Goal: Book appointment/travel/reservation

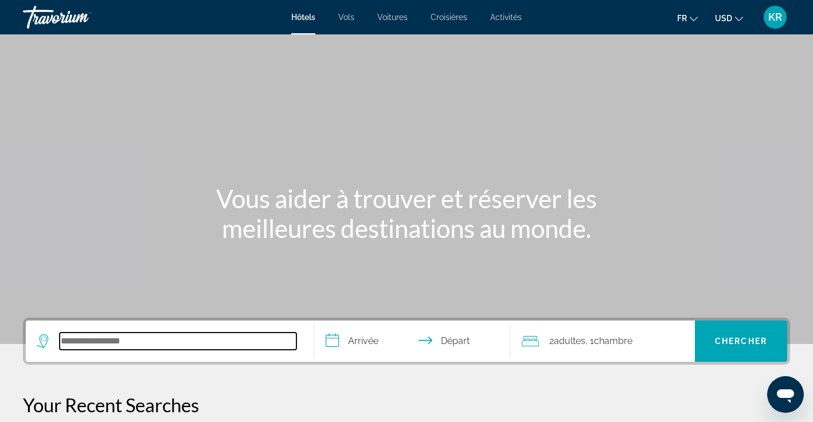
click at [79, 346] on input "Search hotel destination" at bounding box center [178, 340] width 237 height 17
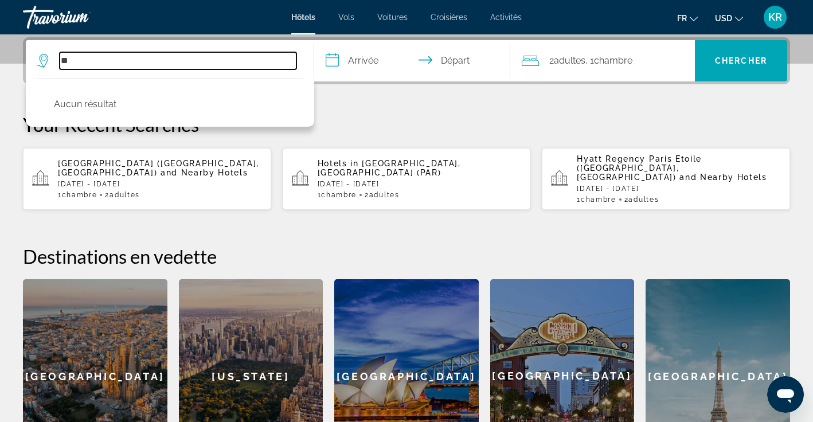
type input "*"
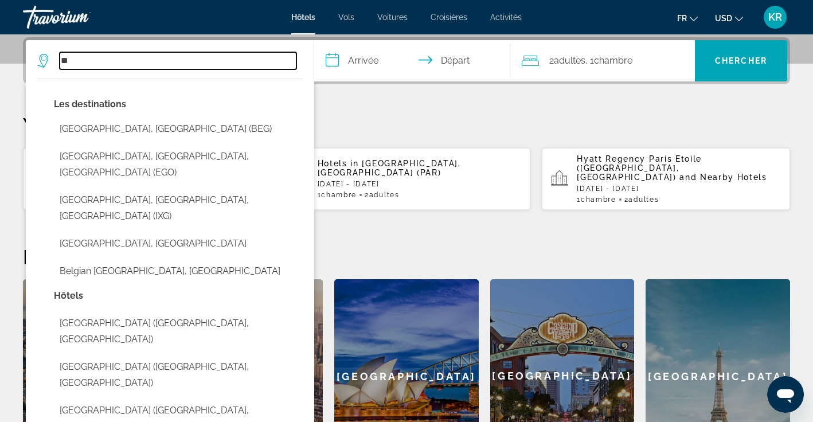
type input "*"
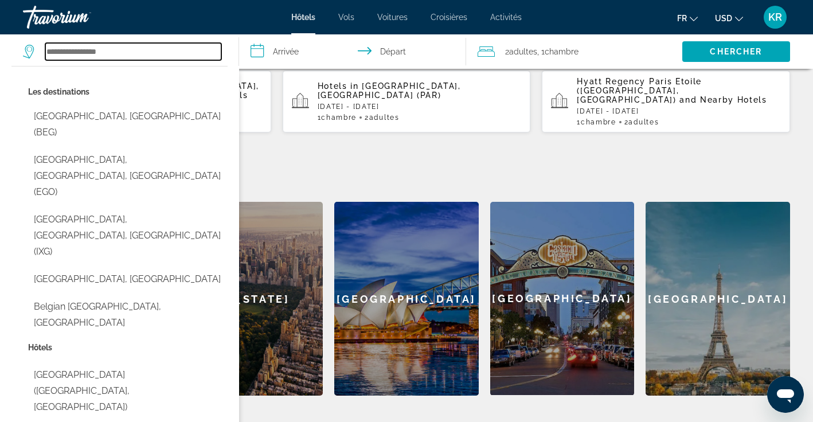
scroll to position [357, 0]
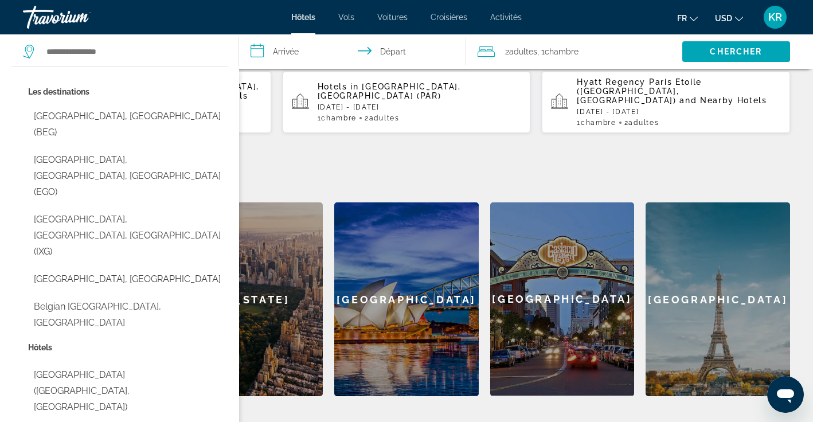
click at [598, 1] on mat-toolbar "Hôtels Vols Voitures Croisières Activités Hôtels Vols Voitures Croisières Activ…" at bounding box center [406, 17] width 813 height 34
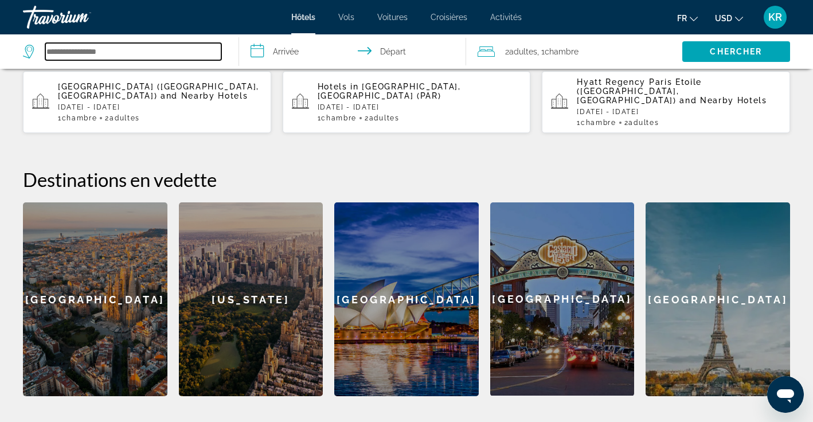
click at [214, 52] on input "Search hotel destination" at bounding box center [133, 51] width 176 height 17
type input "*******"
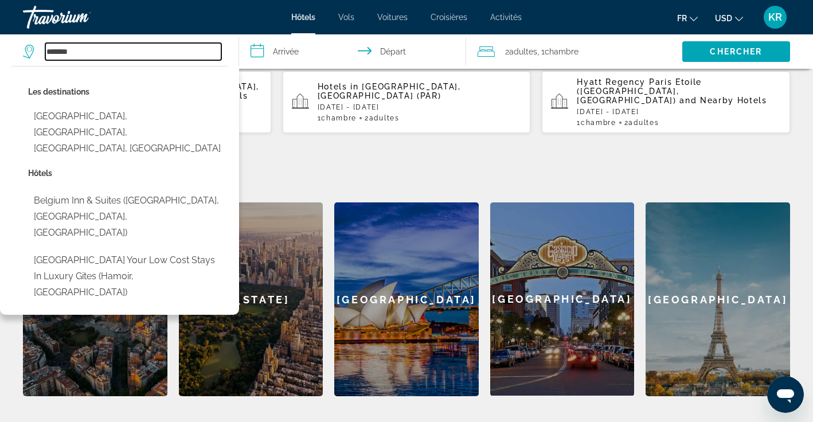
drag, startPoint x: 198, startPoint y: 45, endPoint x: -5, endPoint y: 60, distance: 204.0
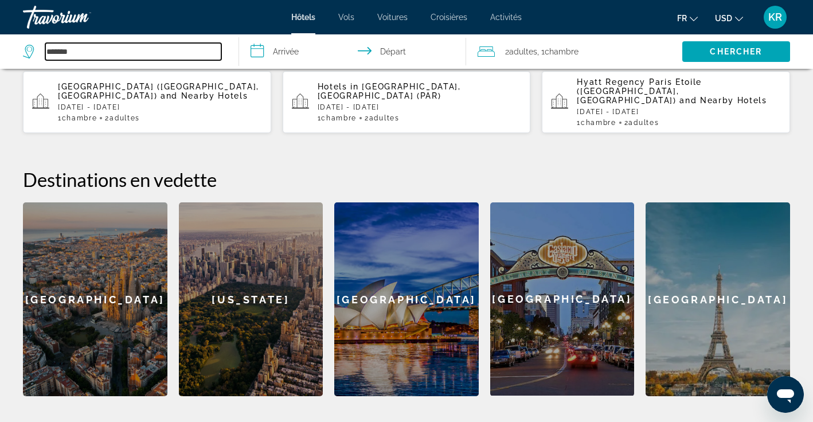
drag, startPoint x: 110, startPoint y: 53, endPoint x: 44, endPoint y: 49, distance: 66.6
click at [44, 49] on div "*******" at bounding box center [122, 51] width 198 height 17
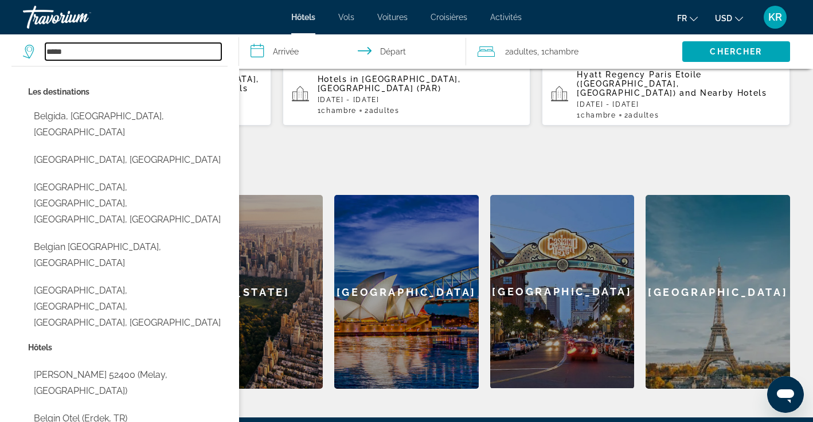
scroll to position [358, 0]
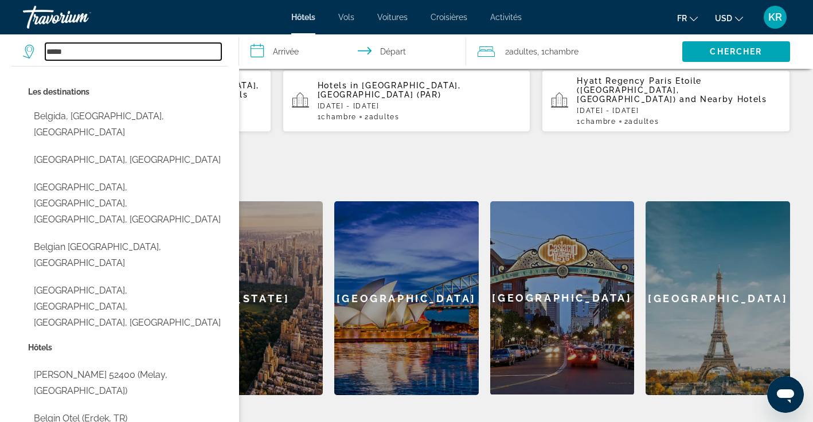
drag, startPoint x: 139, startPoint y: 52, endPoint x: -6, endPoint y: 65, distance: 145.6
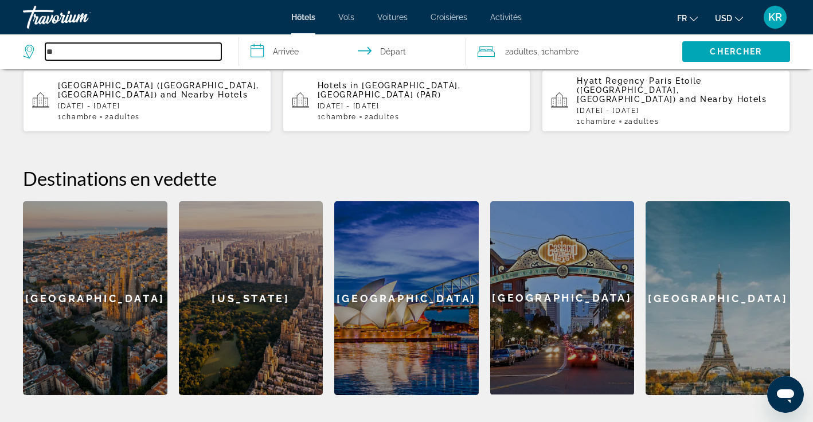
type input "*"
click at [166, 50] on input "Search hotel destination" at bounding box center [133, 51] width 176 height 17
paste input "**********"
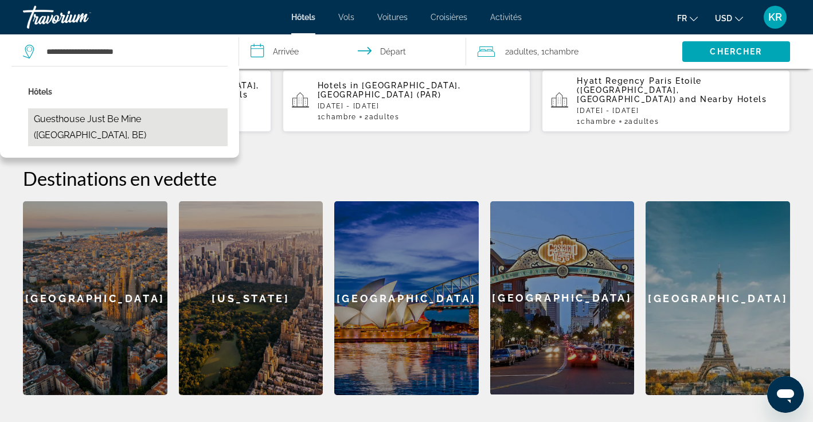
click at [164, 115] on button "Guesthouse Just Be Mine (Beringen, BE)" at bounding box center [127, 127] width 199 height 38
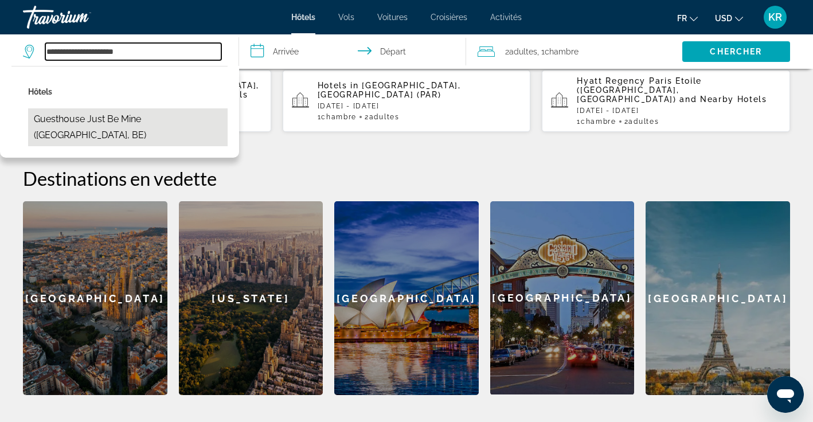
type input "**********"
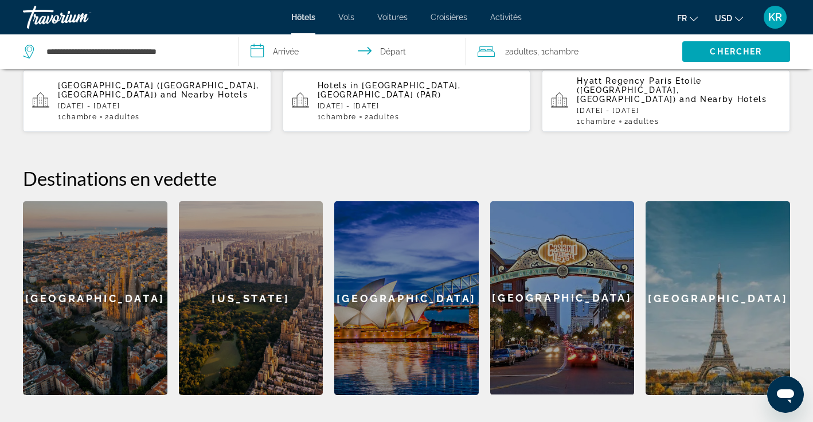
click at [296, 54] on input "**********" at bounding box center [355, 53] width 232 height 38
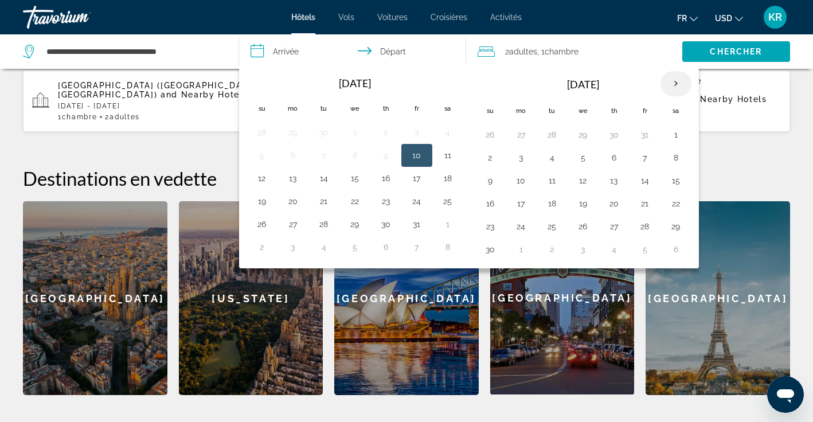
click at [671, 86] on th "Next month" at bounding box center [675, 83] width 31 height 25
click at [614, 207] on button "22" at bounding box center [614, 203] width 18 height 16
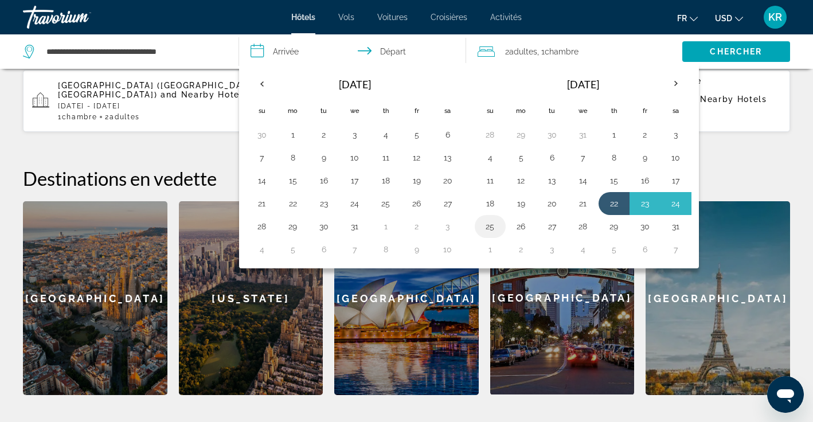
click at [488, 230] on button "25" at bounding box center [490, 226] width 18 height 16
type input "**********"
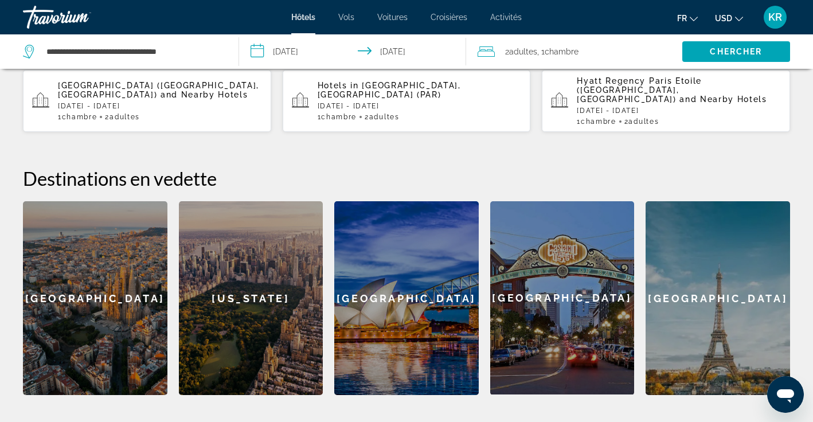
click at [561, 54] on span "Chambre" at bounding box center [561, 51] width 34 height 9
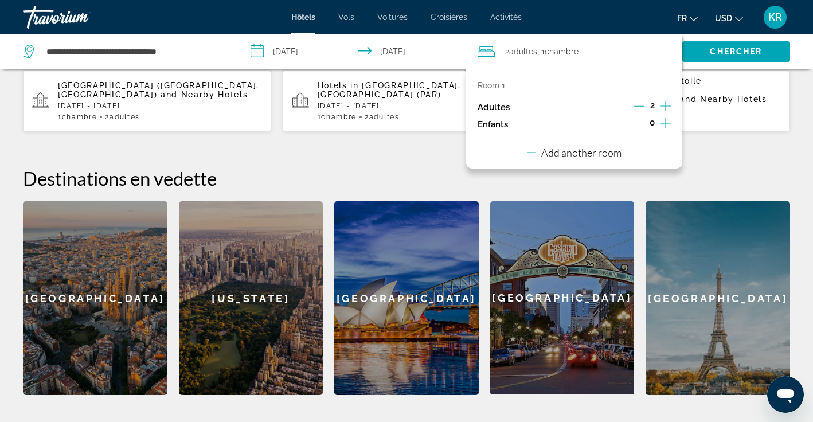
click at [665, 128] on icon "Increment children" at bounding box center [665, 123] width 10 height 10
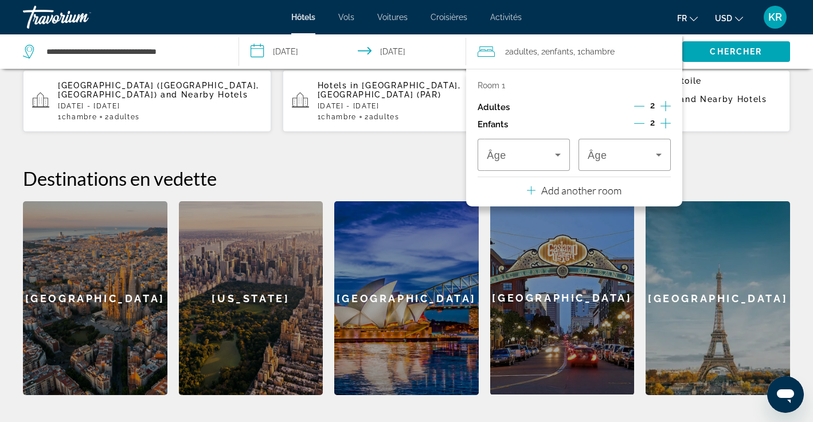
click at [665, 128] on icon "Increment children" at bounding box center [665, 123] width 10 height 10
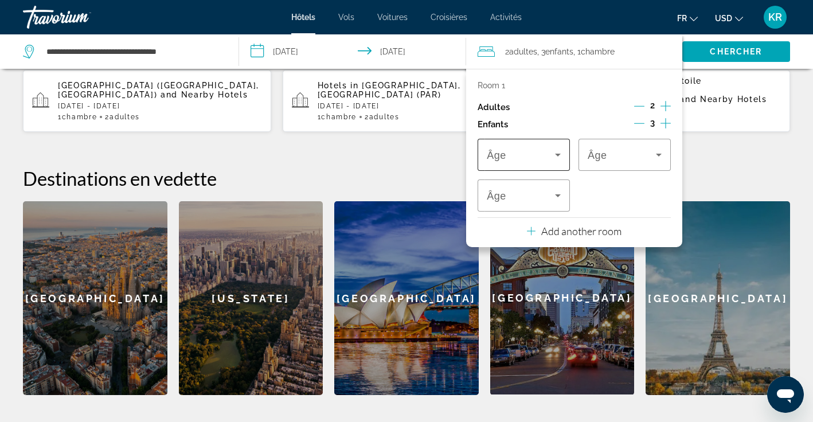
click at [551, 160] on icon "Travelers: 2 adults, 3 children" at bounding box center [558, 155] width 14 height 14
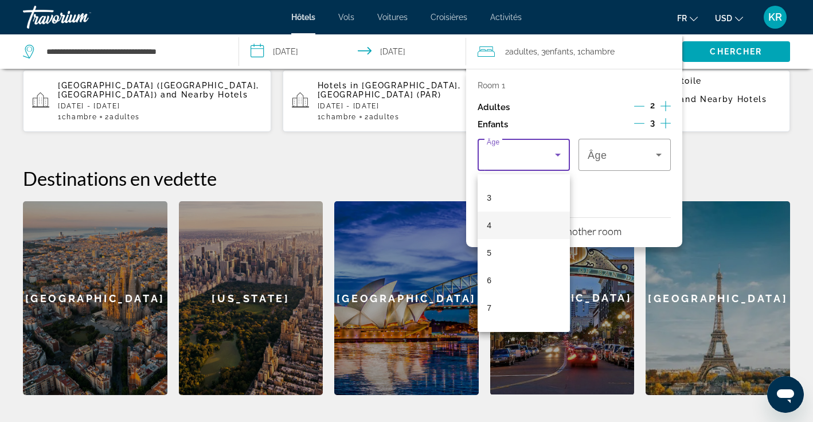
scroll to position [80, 0]
click at [527, 281] on mat-option "6" at bounding box center [523, 278] width 92 height 28
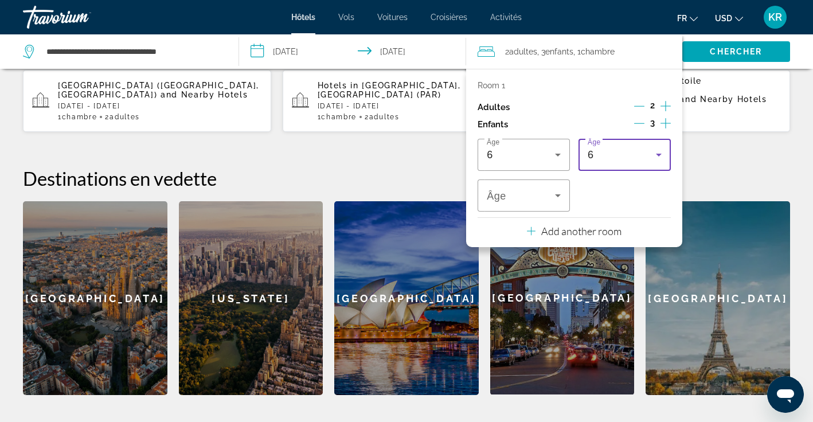
click at [600, 156] on div "6" at bounding box center [621, 155] width 68 height 14
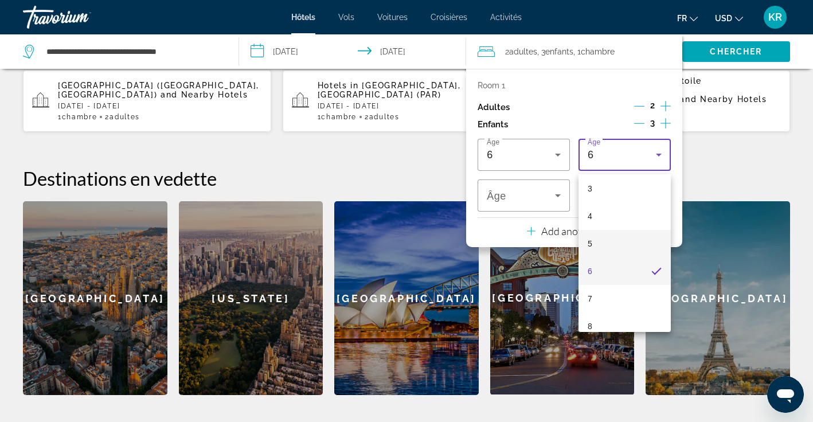
scroll to position [91, 0]
click at [601, 292] on mat-option "7" at bounding box center [624, 295] width 92 height 28
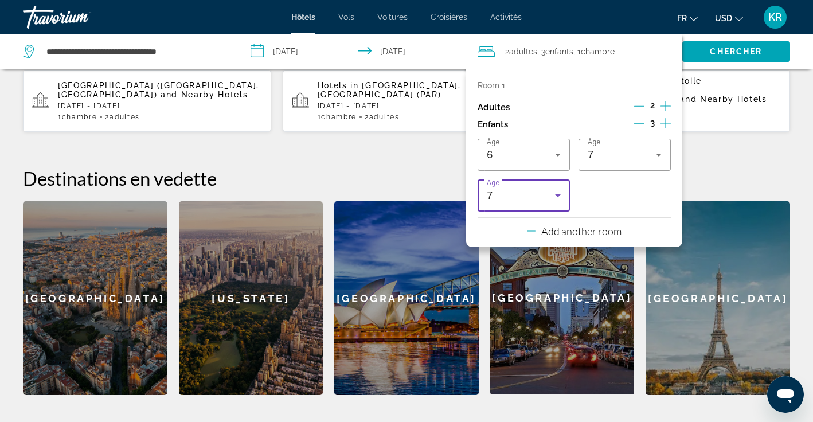
click at [549, 201] on div "7" at bounding box center [521, 196] width 68 height 14
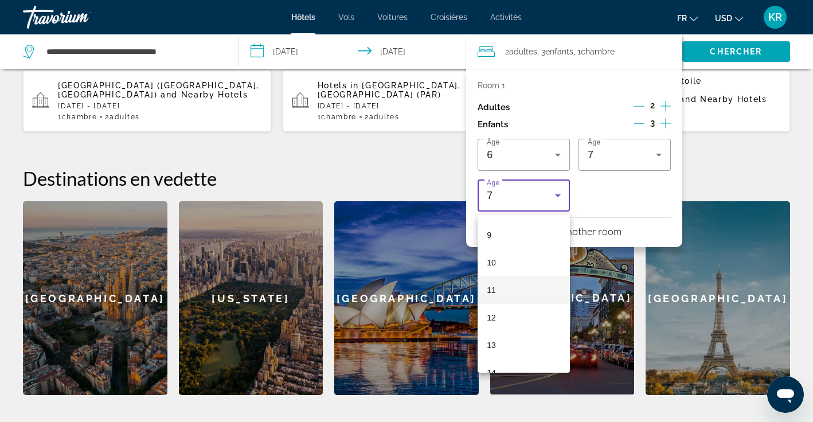
scroll to position [254, 0]
click at [518, 337] on mat-option "13" at bounding box center [523, 337] width 92 height 28
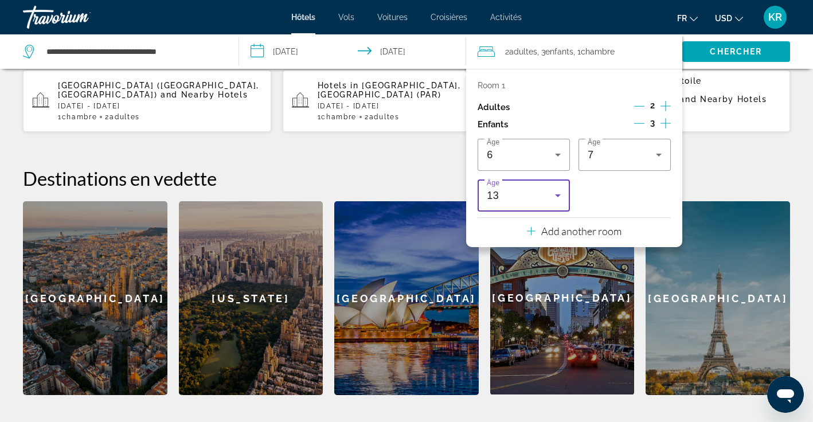
click at [555, 197] on icon "Travelers: 2 adults, 3 children" at bounding box center [558, 196] width 14 height 14
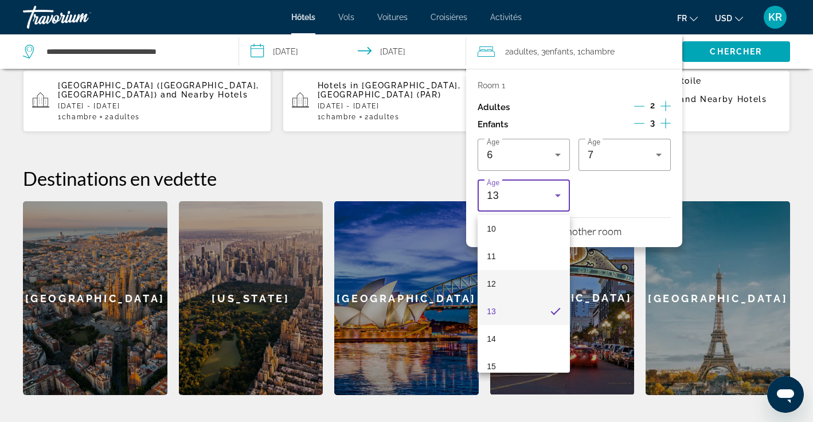
scroll to position [295, 0]
click at [527, 330] on mat-option "14" at bounding box center [523, 324] width 92 height 28
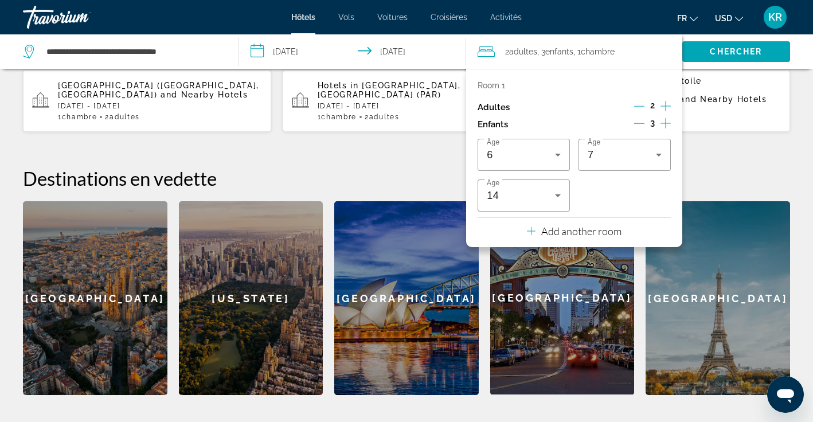
click at [723, 167] on h2 "Destinations en vedette" at bounding box center [406, 178] width 767 height 23
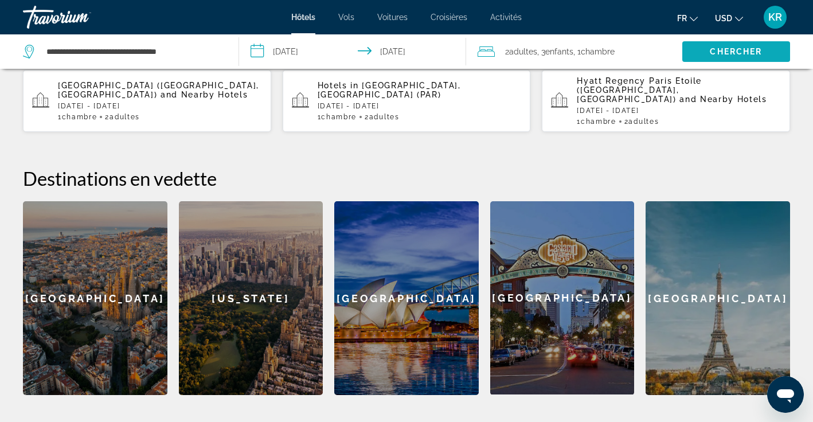
click at [742, 51] on span "Chercher" at bounding box center [736, 51] width 52 height 9
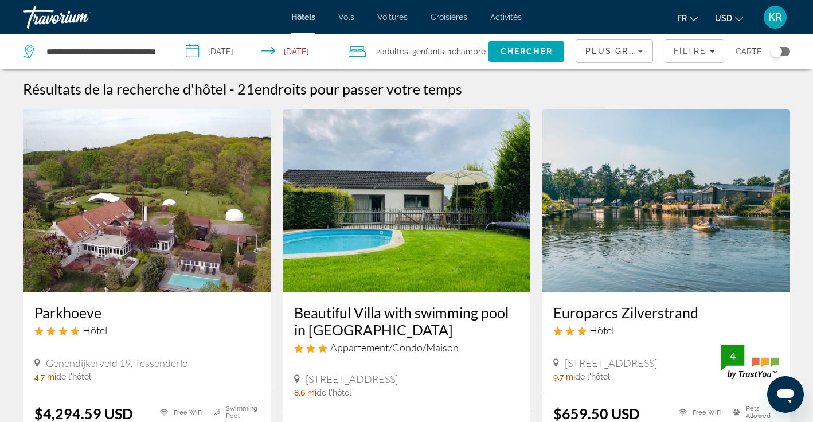
click at [735, 15] on icon "Change currency" at bounding box center [739, 19] width 8 height 8
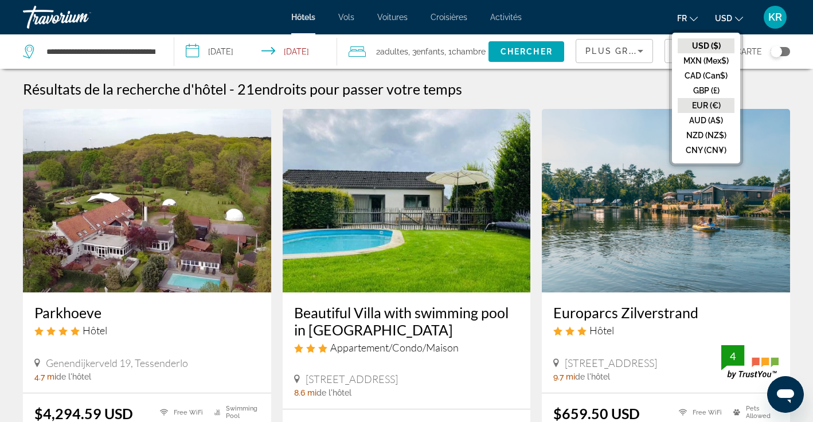
click at [711, 105] on button "EUR (€)" at bounding box center [705, 105] width 57 height 15
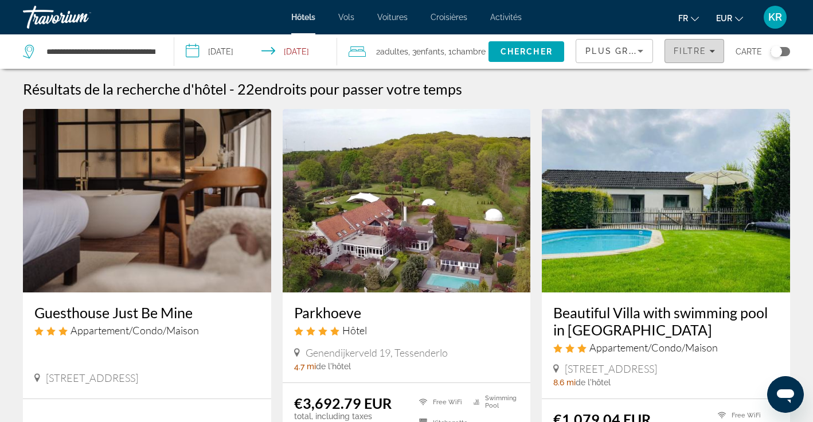
click at [697, 47] on span "Filtre" at bounding box center [689, 50] width 33 height 9
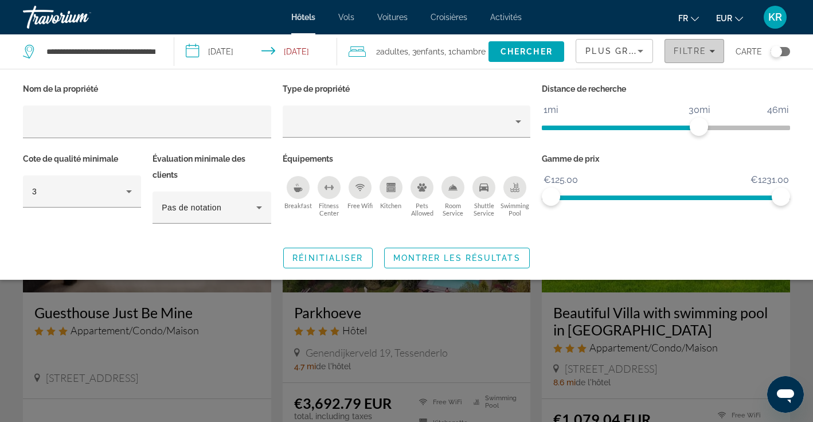
click at [697, 47] on span "Filtre" at bounding box center [689, 50] width 33 height 9
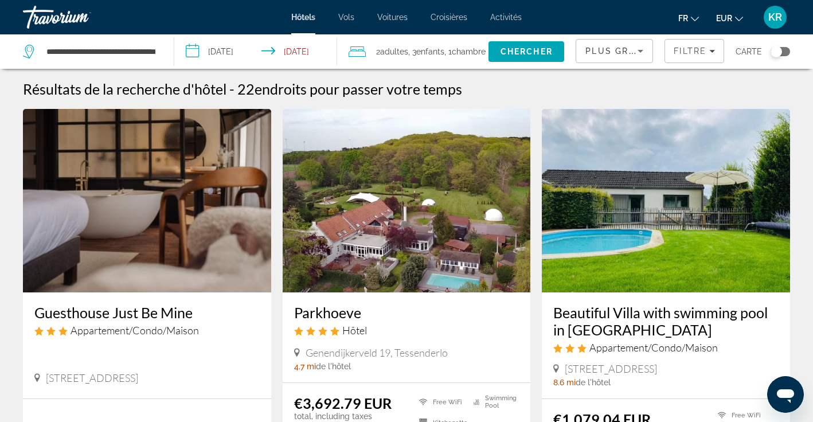
click at [640, 50] on icon "Sort by" at bounding box center [640, 51] width 14 height 14
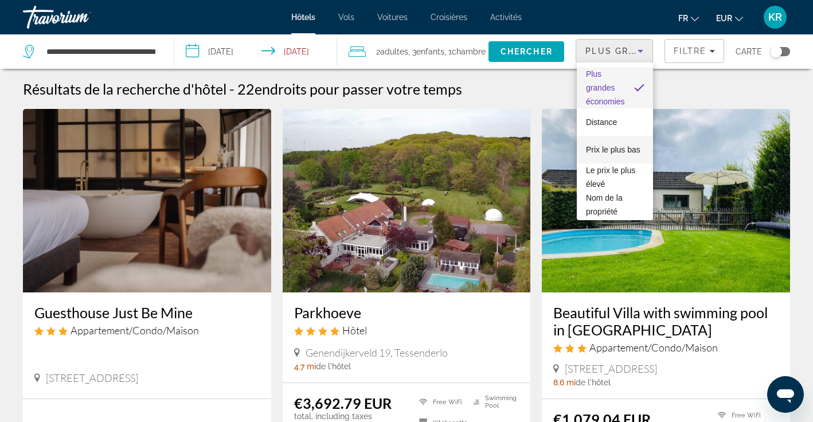
click at [623, 154] on span "Prix le plus bas" at bounding box center [613, 150] width 54 height 14
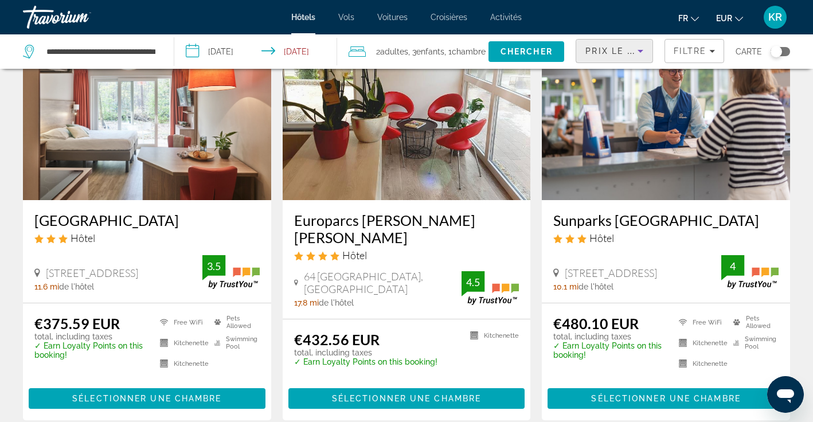
scroll to position [82, 0]
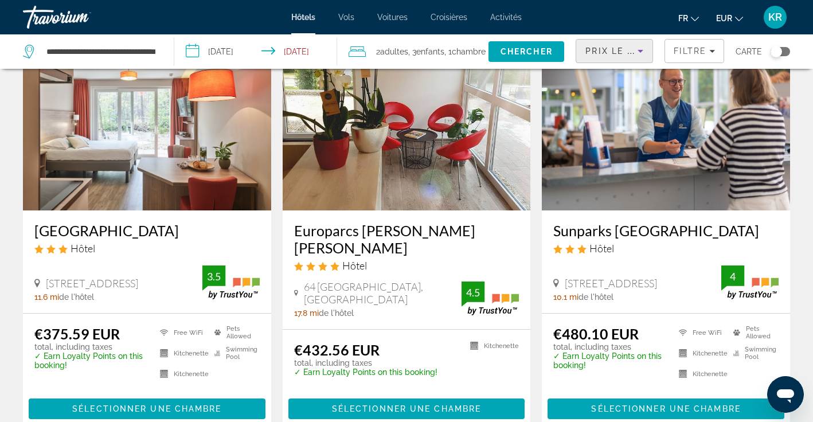
click at [99, 176] on img "Main content" at bounding box center [147, 118] width 248 height 183
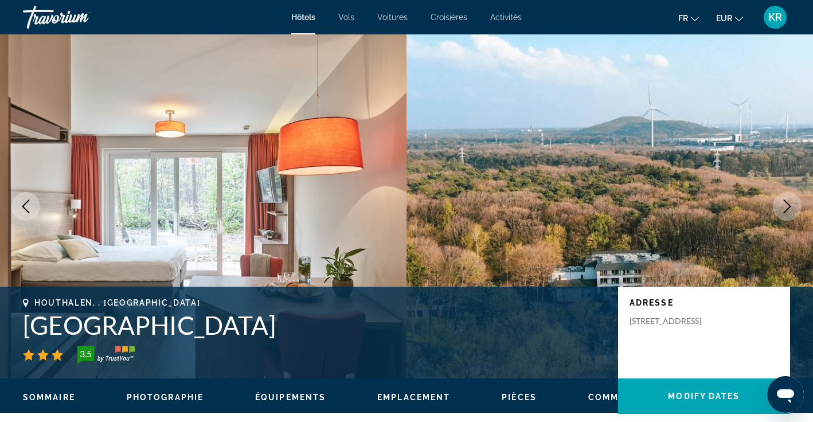
click at [21, 329] on div "Houthalen, , Belgium Green Resort Limburg 3.5 Adresse Hengelhoefdreef 5 1, Hout…" at bounding box center [406, 332] width 813 height 69
drag, startPoint x: 23, startPoint y: 327, endPoint x: 273, endPoint y: 336, distance: 250.1
click at [273, 336] on h1 "Green Resort Limburg" at bounding box center [314, 325] width 583 height 30
copy h1 "Green Resort Limburg"
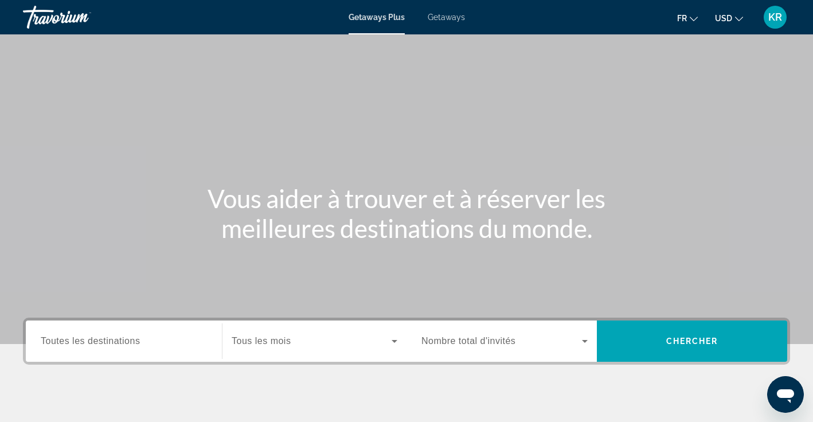
click at [436, 27] on div "Getaways Plus Getaways fr English Español Français Italiano Português русский U…" at bounding box center [406, 17] width 813 height 30
click at [445, 15] on span "Getaways" at bounding box center [446, 17] width 37 height 9
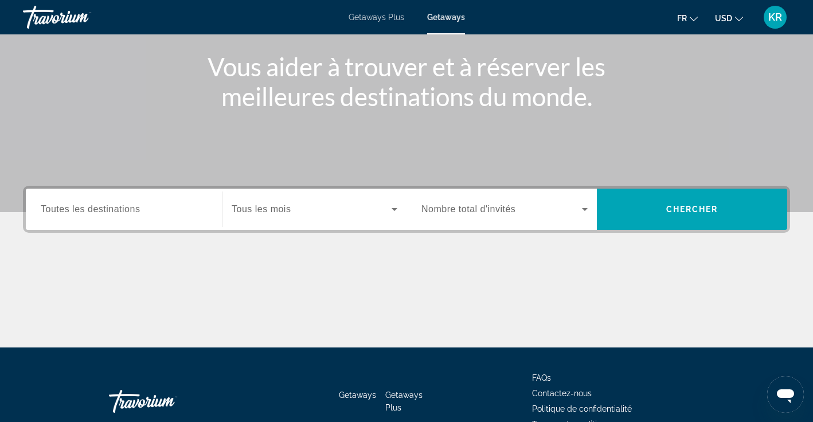
scroll to position [148, 0]
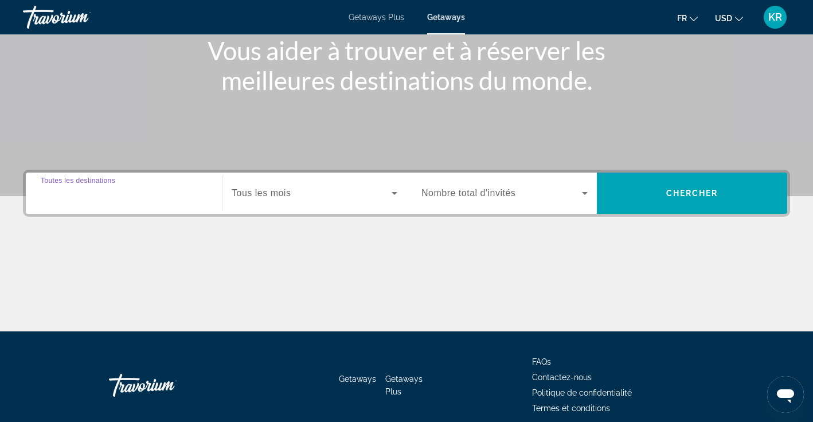
click at [185, 195] on input "Destination Toutes les destinations" at bounding box center [124, 194] width 166 height 14
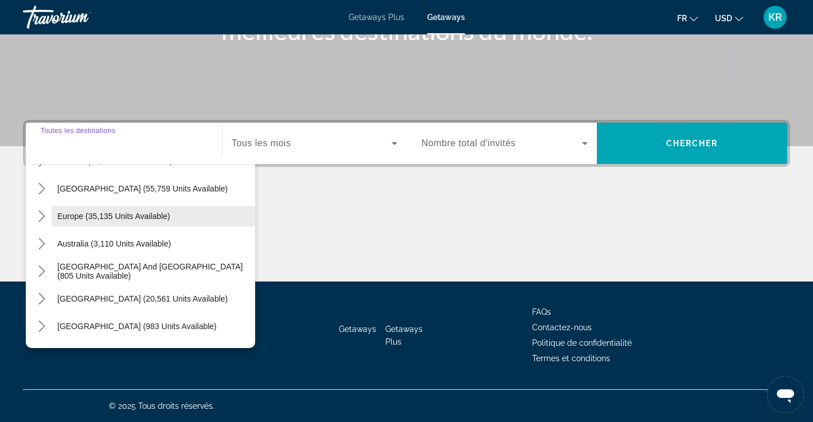
scroll to position [106, 0]
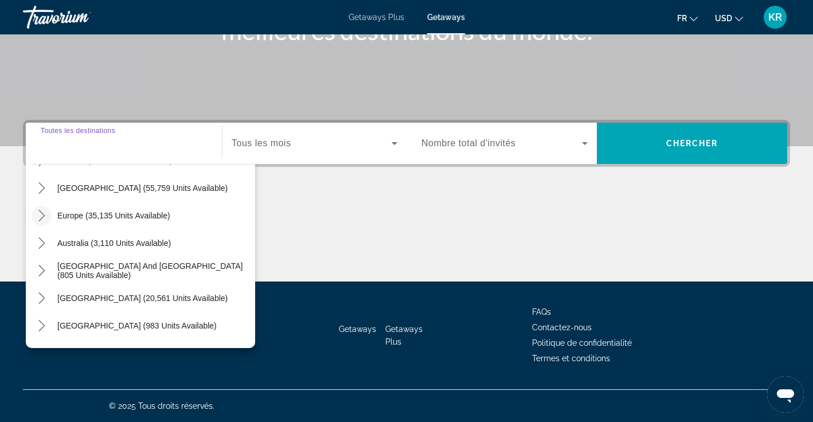
click at [41, 215] on icon "Toggle Europe (35,135 units available) submenu" at bounding box center [41, 215] width 11 height 11
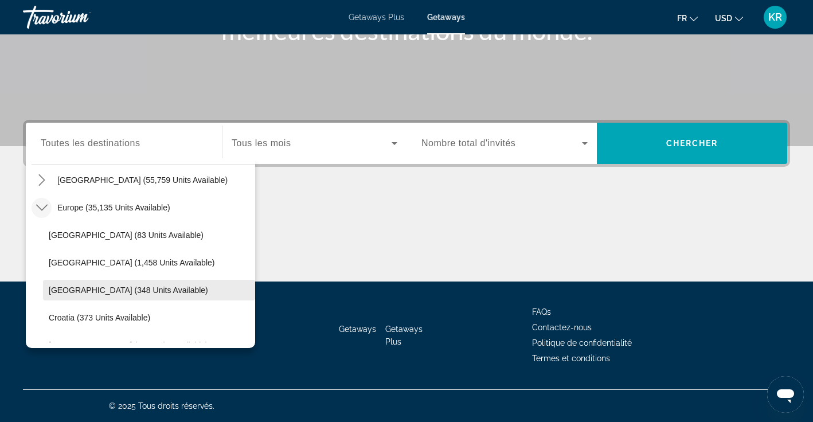
scroll to position [115, 0]
click at [109, 296] on span "Select destination: Belgium (348 units available)" at bounding box center [149, 290] width 212 height 28
type input "**********"
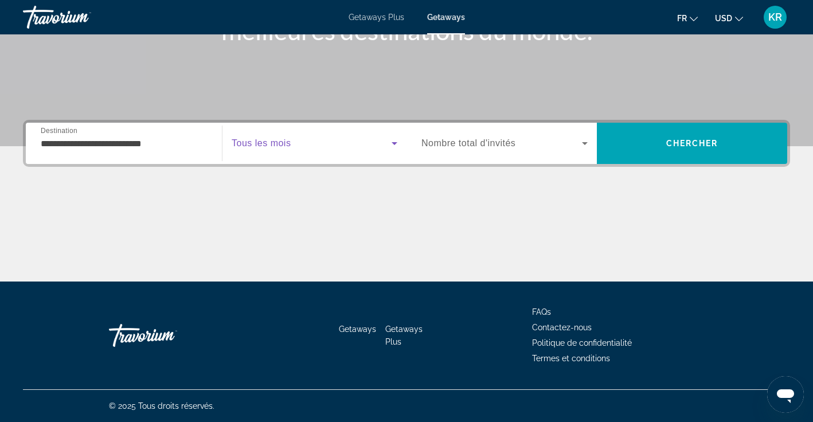
click at [309, 138] on span "Search widget" at bounding box center [312, 143] width 160 height 14
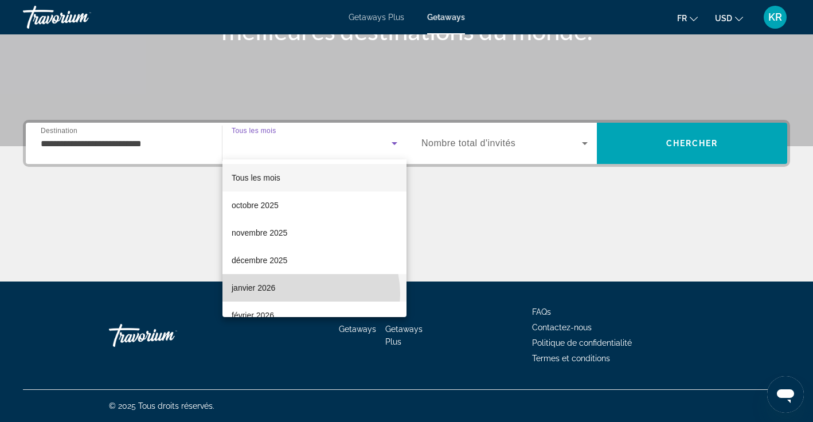
click at [303, 294] on mat-option "janvier 2026" at bounding box center [314, 288] width 184 height 28
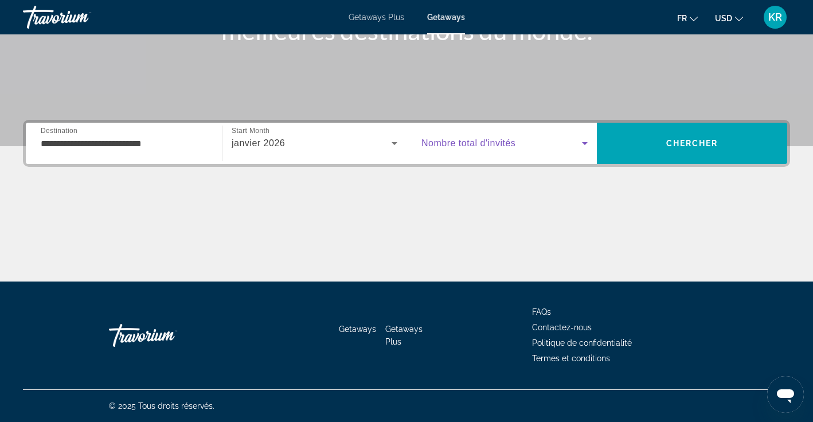
click at [493, 150] on span "Search widget" at bounding box center [501, 143] width 160 height 14
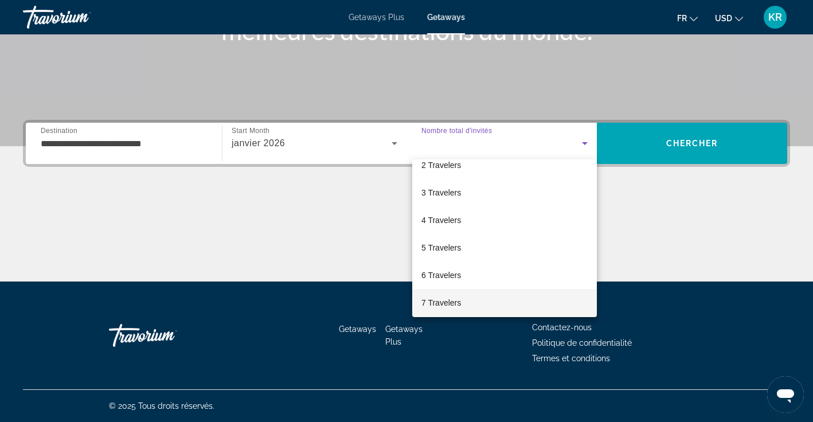
scroll to position [37, 0]
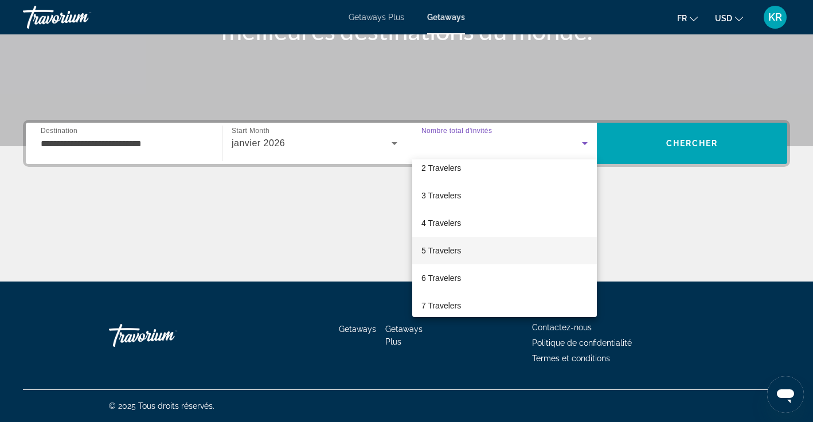
click at [484, 252] on mat-option "5 Travelers" at bounding box center [504, 251] width 185 height 28
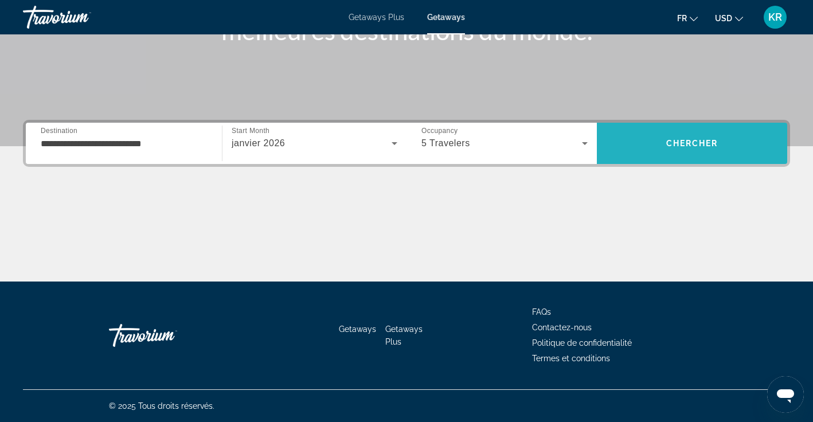
click at [666, 146] on span "Chercher" at bounding box center [692, 143] width 52 height 9
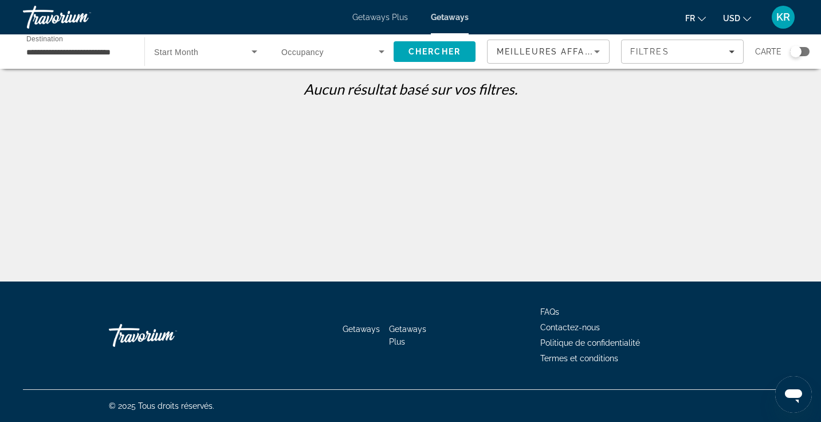
click at [340, 58] on div "Search widget" at bounding box center [332, 52] width 103 height 32
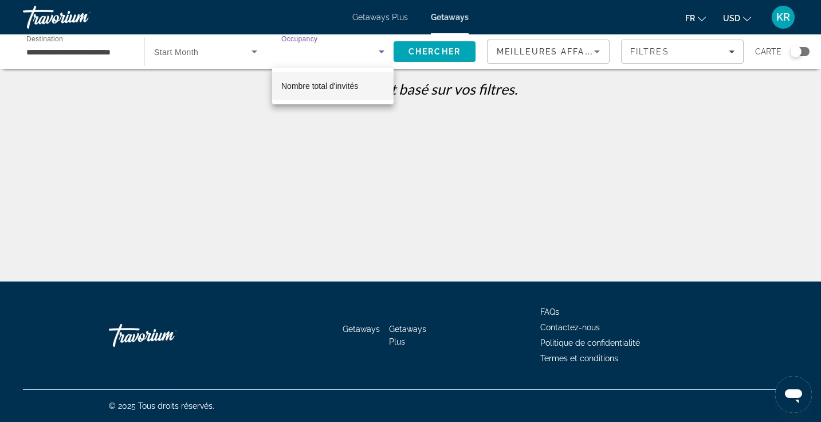
click at [340, 58] on div at bounding box center [410, 211] width 821 height 422
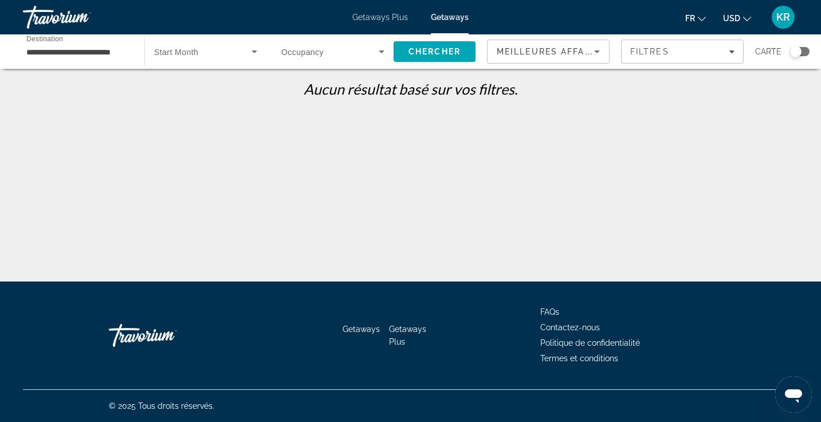
click at [122, 50] on input "**********" at bounding box center [77, 52] width 103 height 14
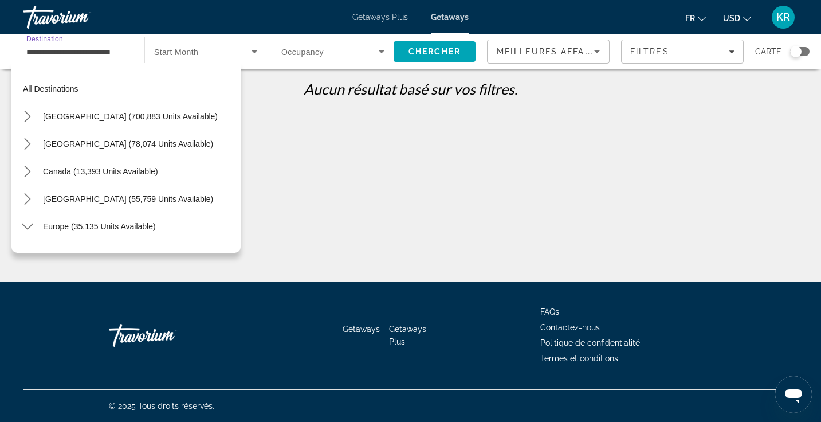
scroll to position [151, 0]
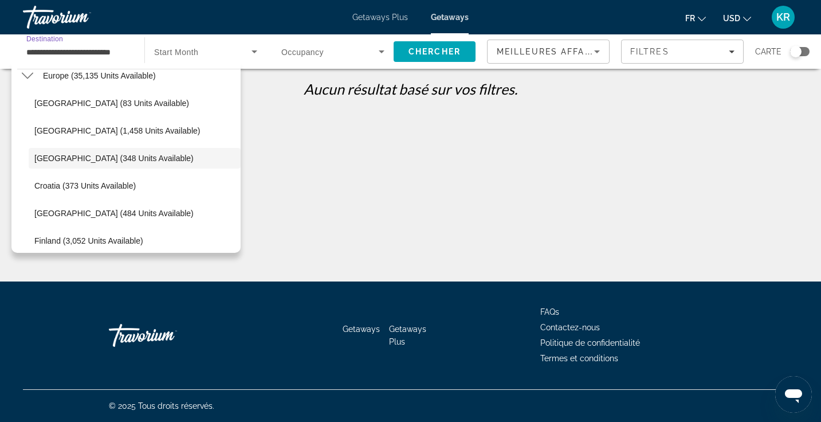
click at [122, 51] on input "**********" at bounding box center [77, 52] width 103 height 14
click at [199, 46] on span "Search widget" at bounding box center [202, 52] width 97 height 14
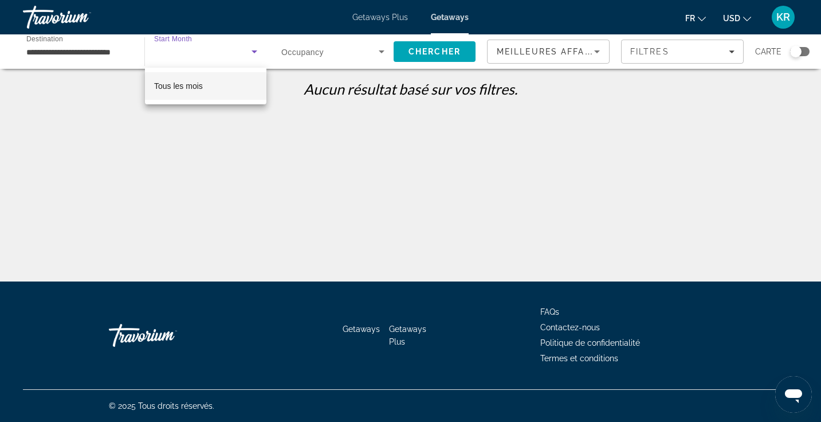
click at [202, 87] on span "Tous les mois" at bounding box center [178, 85] width 49 height 9
click at [312, 53] on span "Occupancy" at bounding box center [302, 52] width 42 height 9
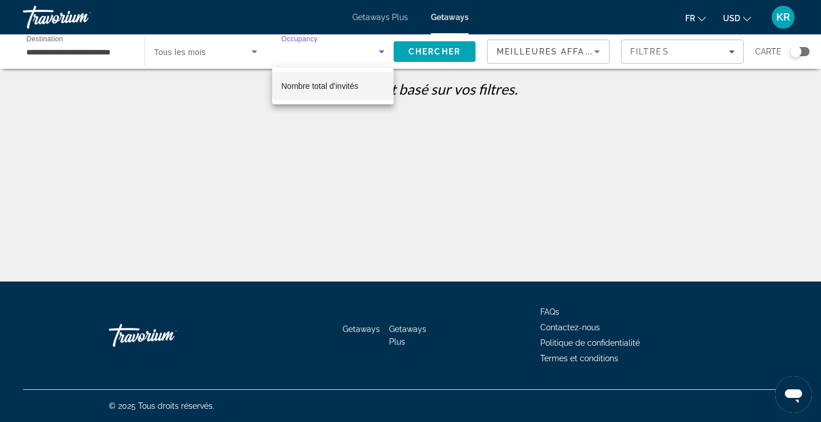
click at [312, 53] on div at bounding box center [410, 211] width 821 height 422
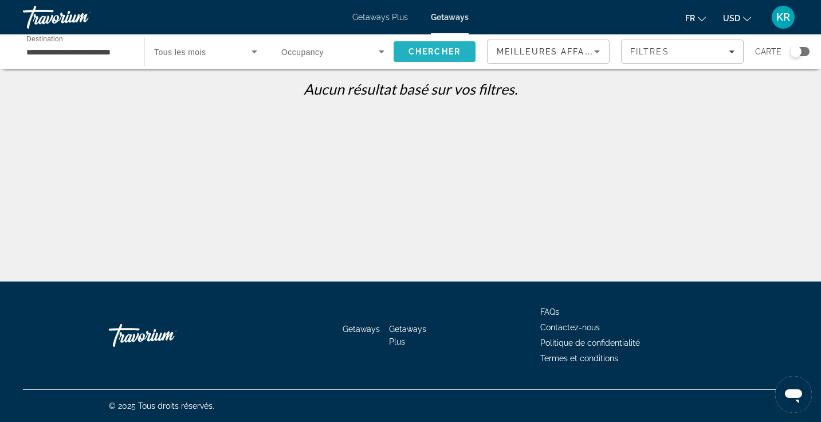
click at [442, 57] on span "Search" at bounding box center [435, 52] width 82 height 28
click at [71, 56] on input "**********" at bounding box center [77, 52] width 103 height 14
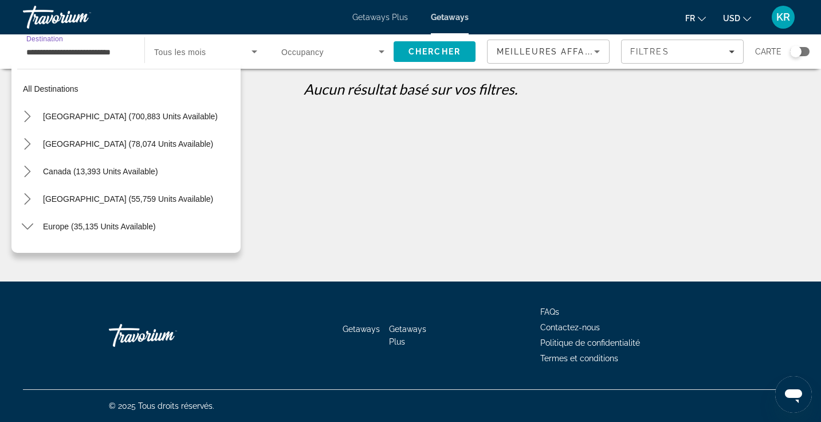
scroll to position [151, 0]
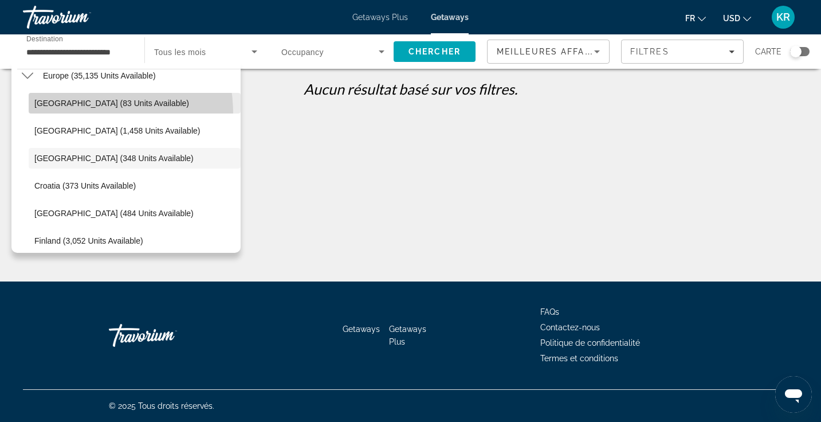
click at [68, 114] on span "Select destination: Andorra (83 units available)" at bounding box center [135, 103] width 212 height 28
type input "**********"
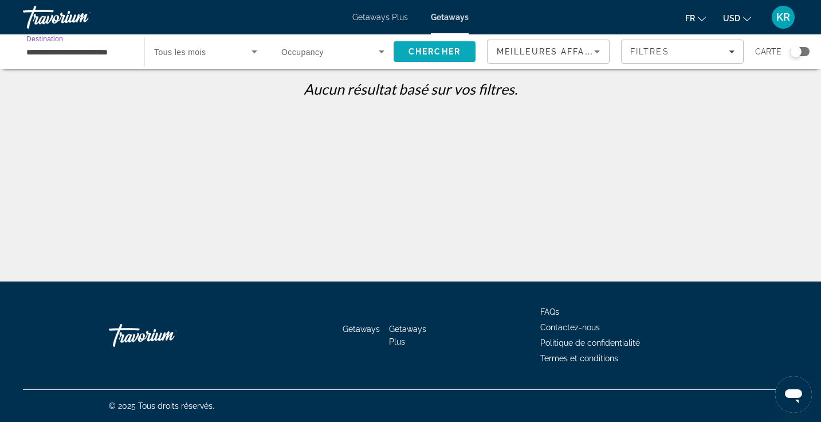
click at [428, 60] on span "Search" at bounding box center [435, 52] width 82 height 28
click at [389, 17] on span "Getaways Plus" at bounding box center [380, 17] width 56 height 9
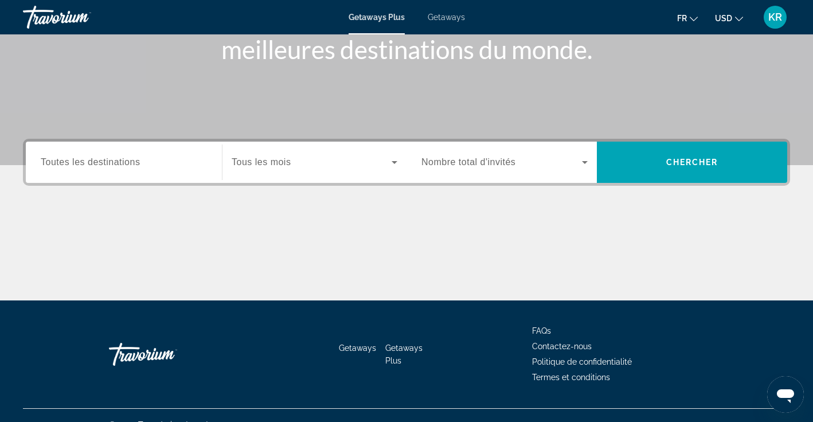
scroll to position [181, 0]
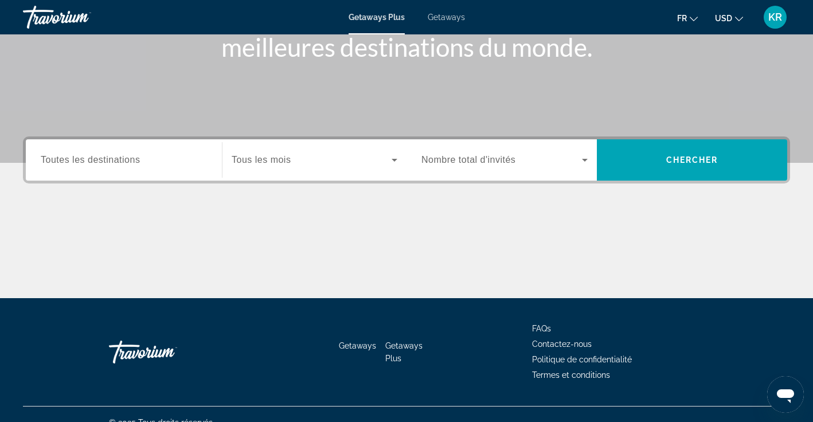
click at [156, 163] on input "Destination Toutes les destinations" at bounding box center [124, 161] width 166 height 14
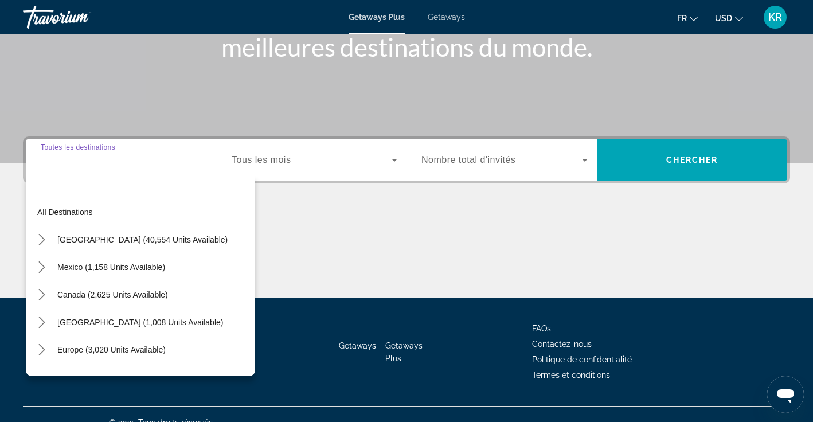
scroll to position [198, 0]
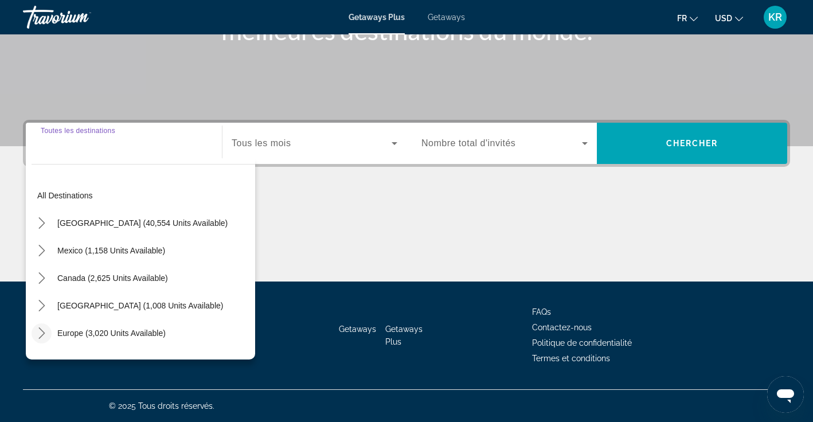
click at [36, 336] on icon "Toggle Europe (3,020 units available) submenu" at bounding box center [41, 332] width 11 height 11
